Goal: Task Accomplishment & Management: Use online tool/utility

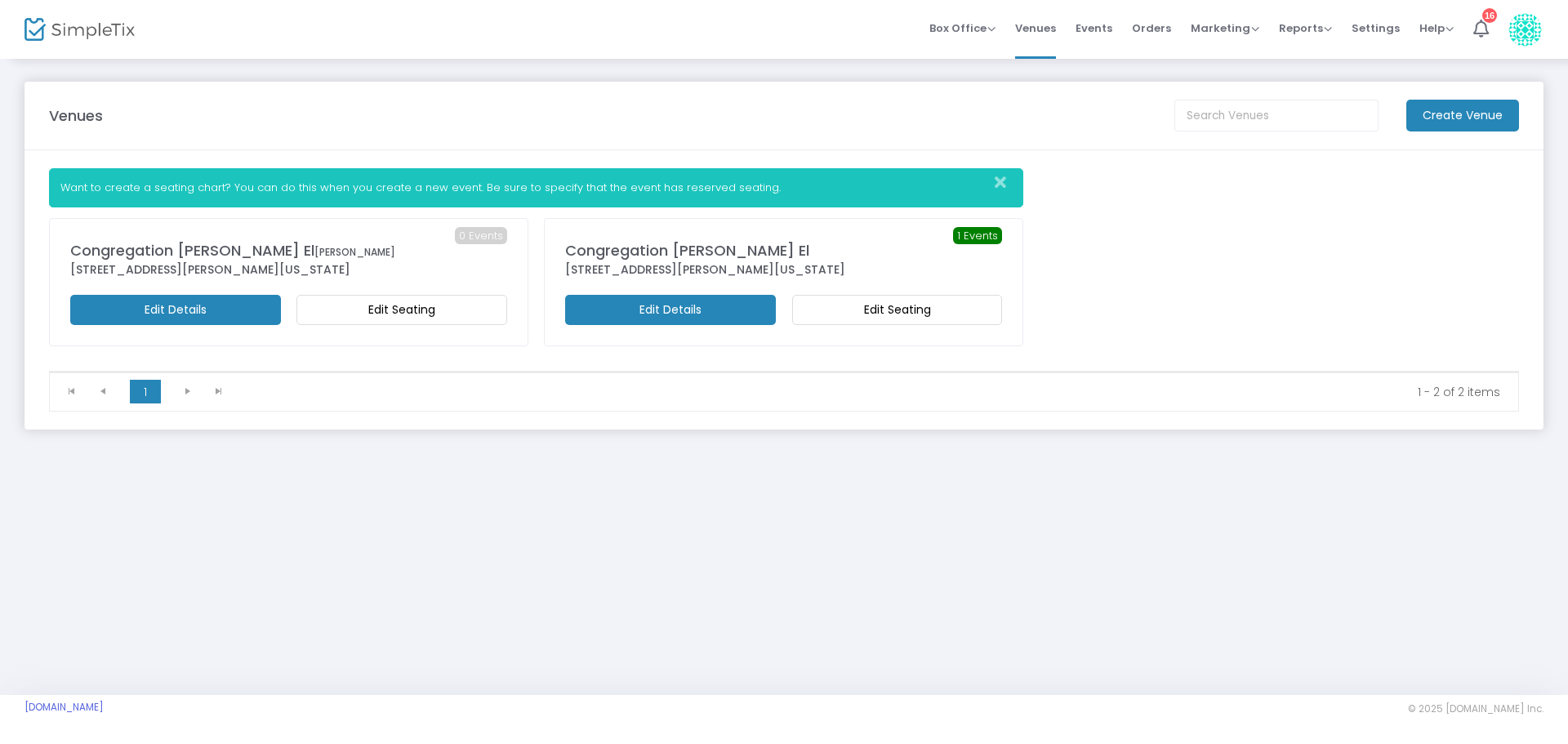
click at [938, 304] on m-button "Edit Seating" at bounding box center [897, 309] width 211 height 30
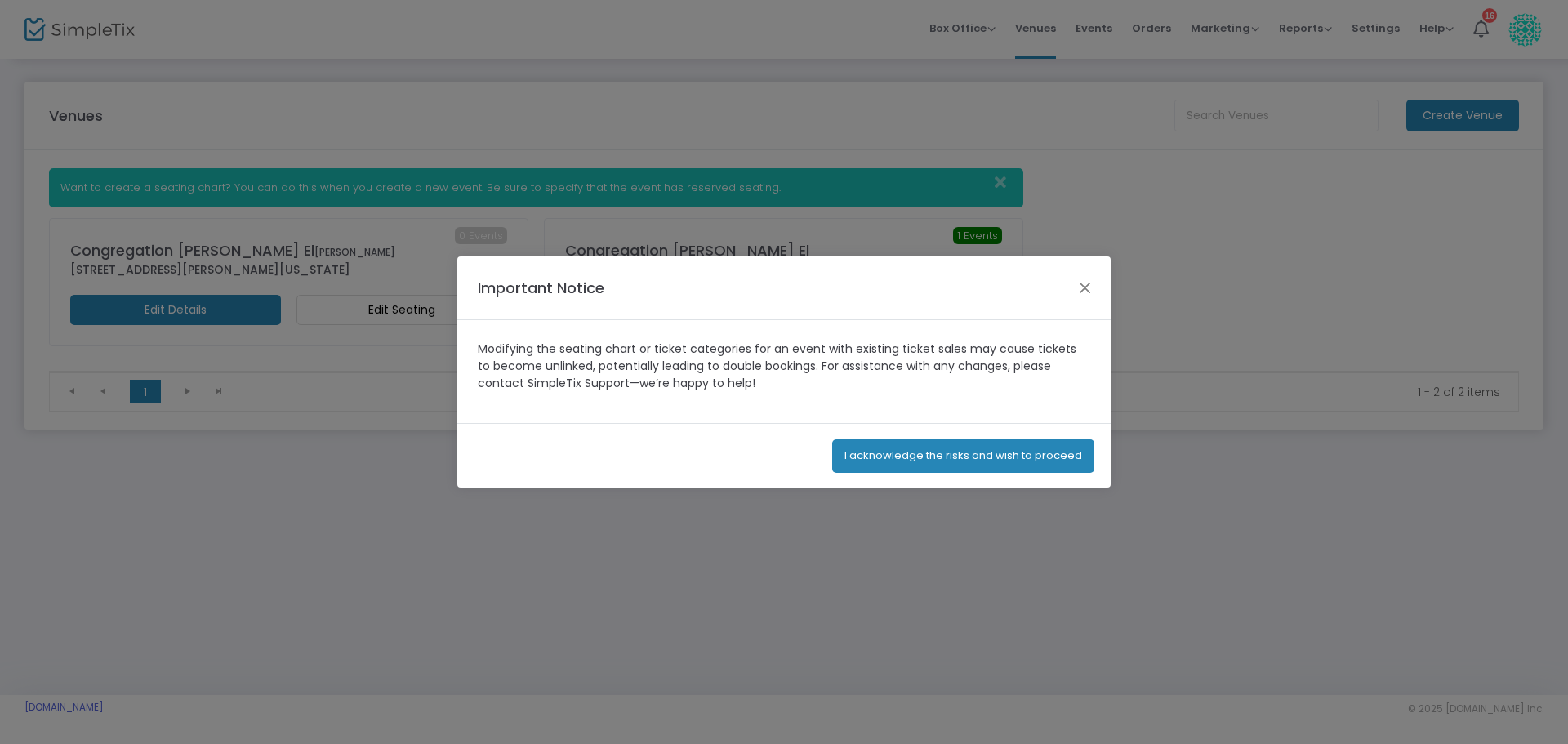
click at [918, 460] on button "I acknowledge the risks and wish to proceed" at bounding box center [963, 456] width 262 height 33
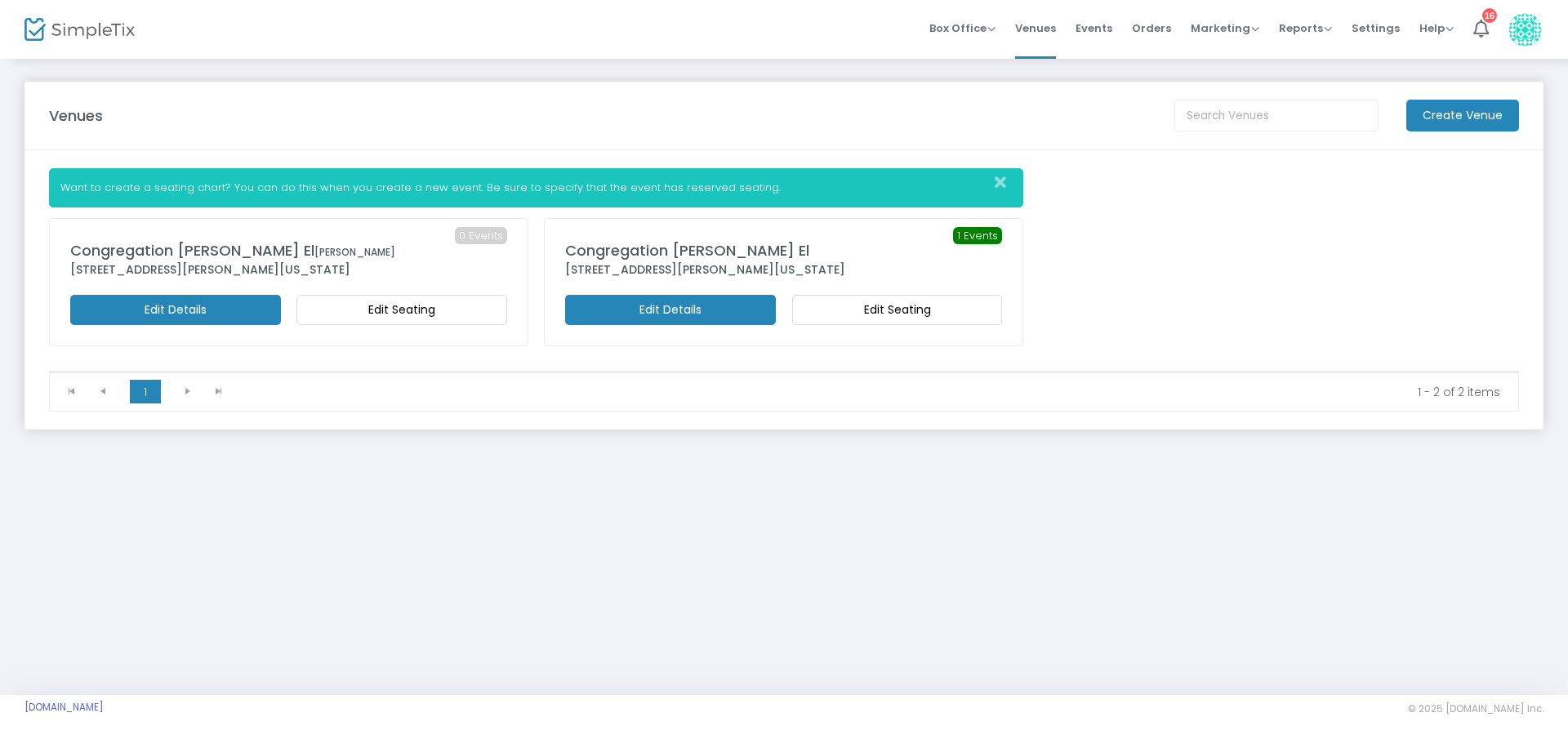
click at [971, 311] on m-button "Edit Seating" at bounding box center [897, 309] width 211 height 30
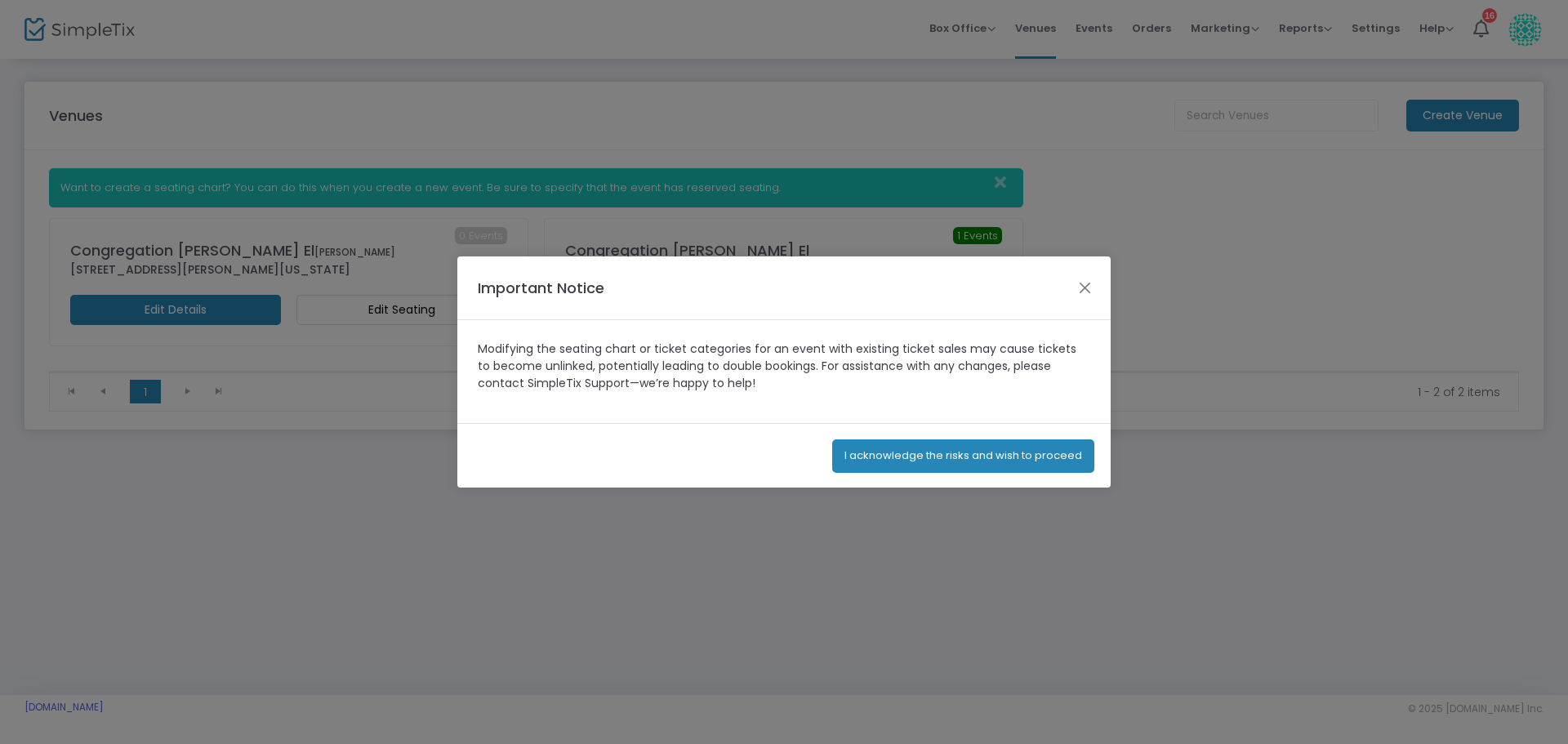
click at [971, 458] on button "I acknowledge the risks and wish to proceed" at bounding box center [963, 456] width 262 height 33
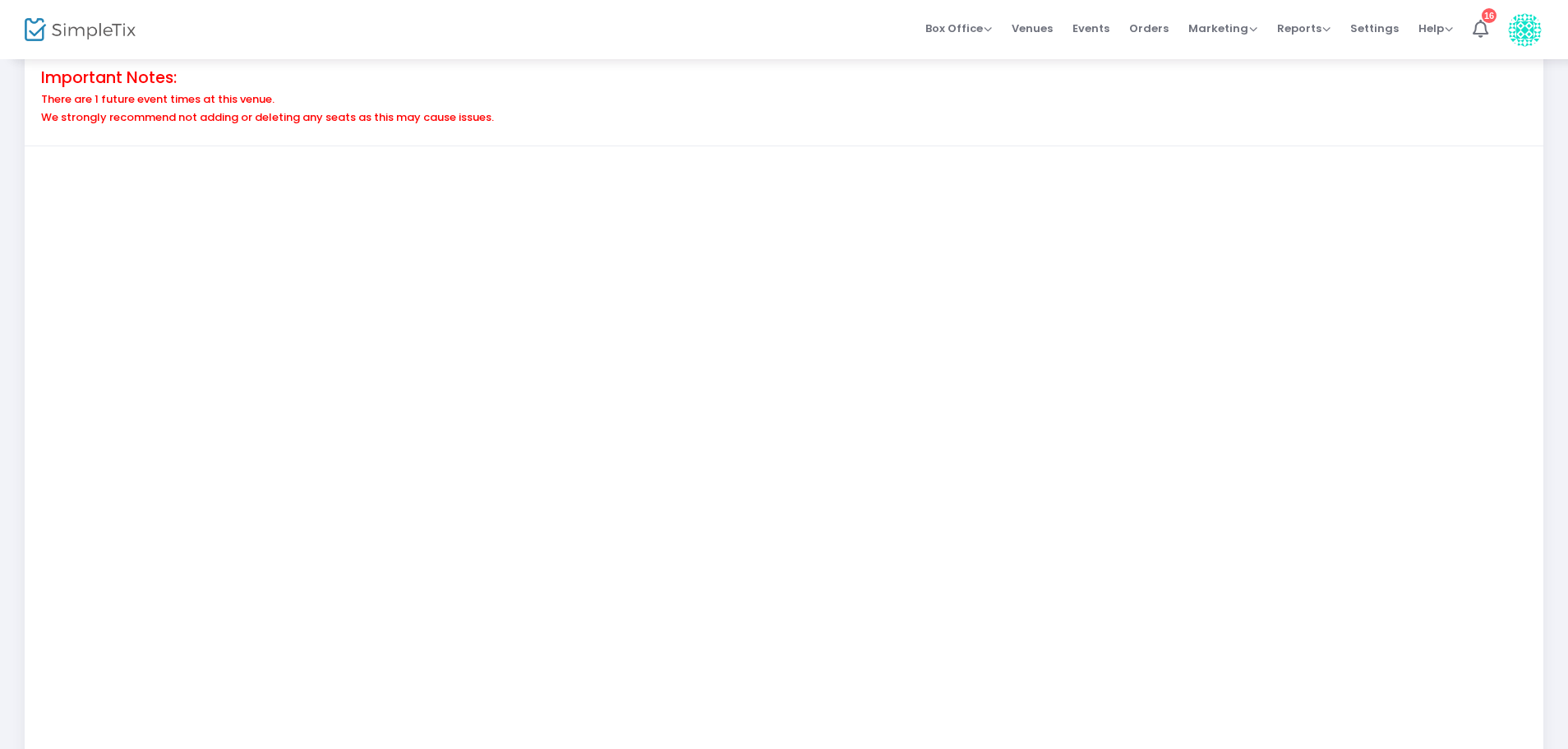
scroll to position [247, 0]
